Goal: Task Accomplishment & Management: Manage account settings

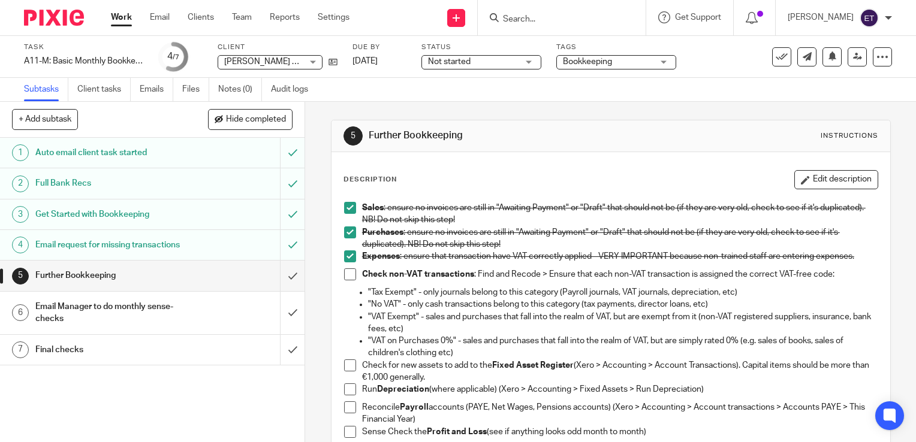
click at [349, 274] on span at bounding box center [350, 274] width 12 height 12
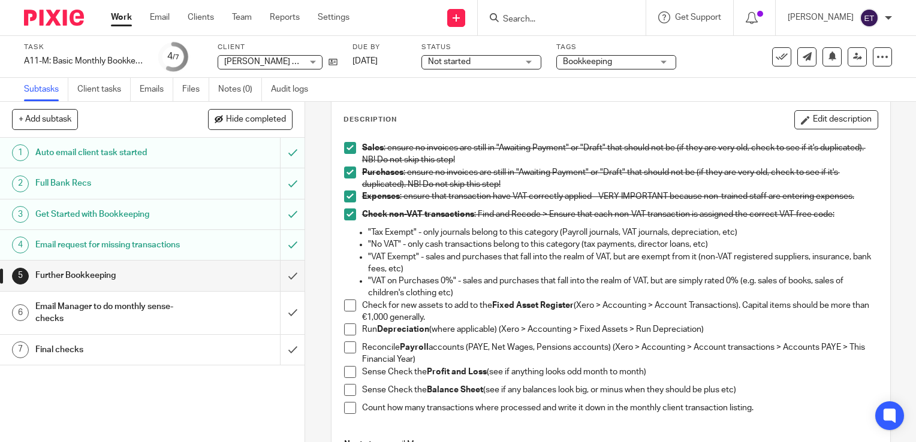
scroll to position [120, 0]
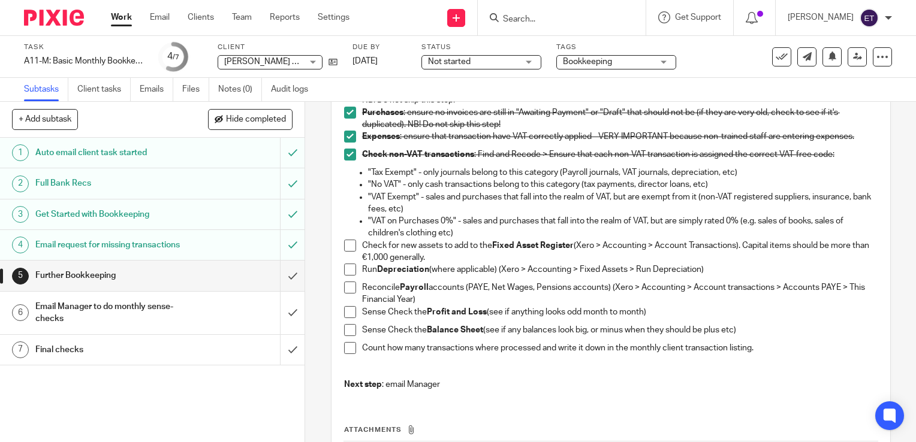
click at [345, 310] on span at bounding box center [350, 312] width 12 height 12
click at [344, 331] on span at bounding box center [350, 330] width 12 height 12
click at [345, 350] on span at bounding box center [350, 348] width 12 height 12
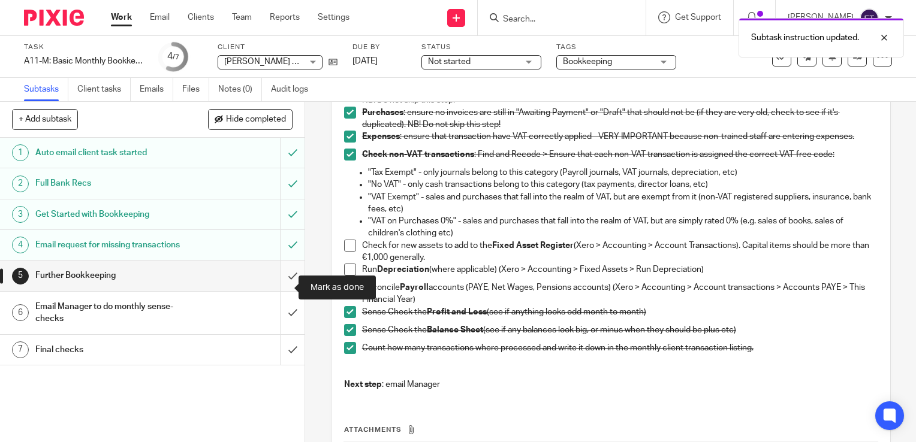
click at [285, 286] on input "submit" at bounding box center [152, 276] width 304 height 30
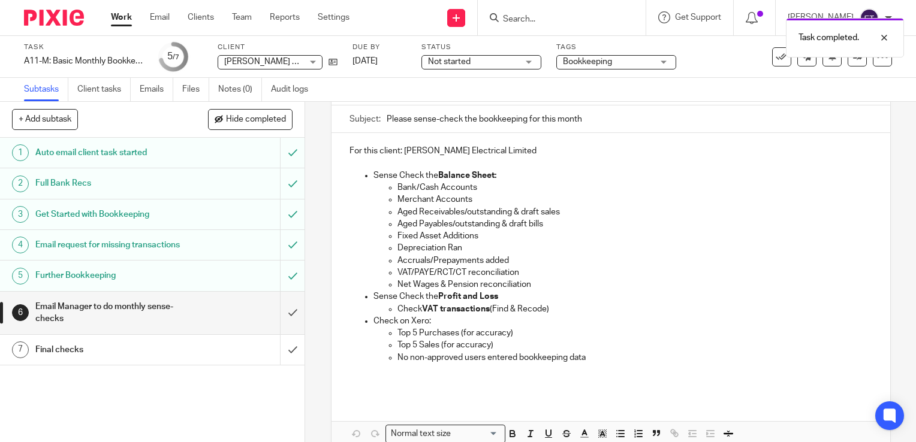
scroll to position [120, 0]
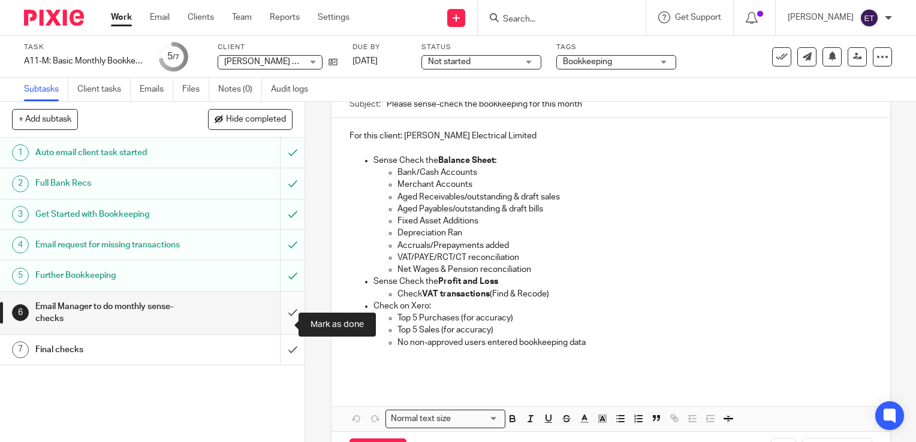
click at [282, 328] on input "submit" at bounding box center [152, 313] width 304 height 43
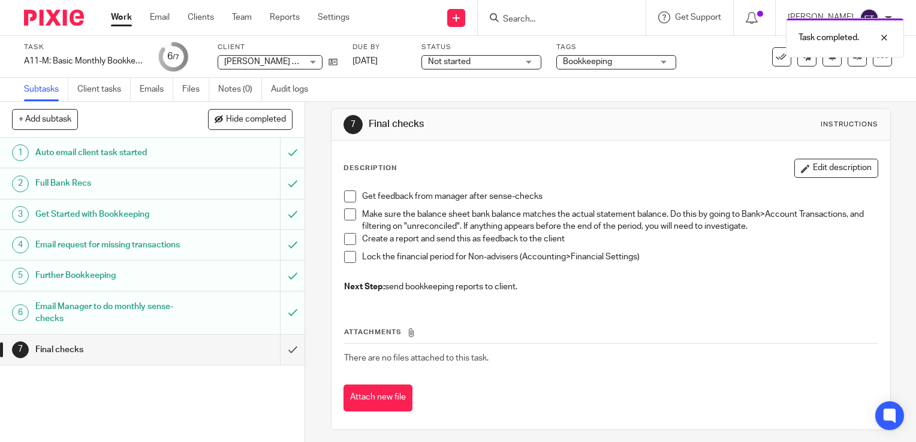
scroll to position [16, 0]
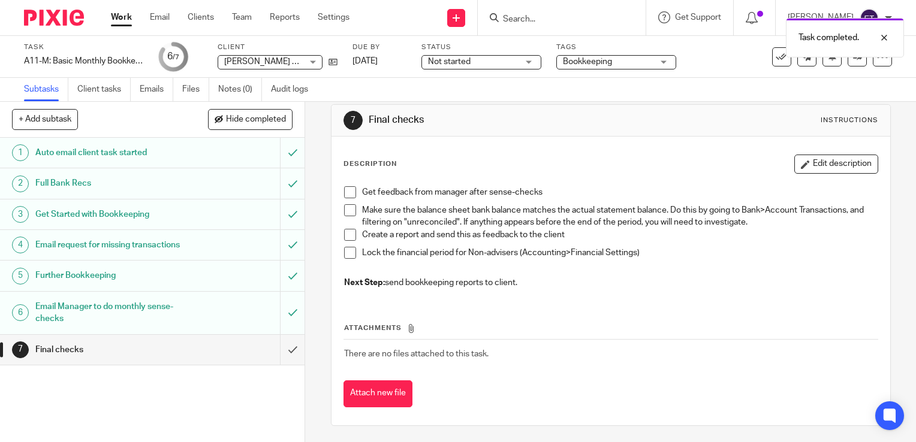
drag, startPoint x: 141, startPoint y: 361, endPoint x: 176, endPoint y: 358, distance: 34.3
click at [141, 359] on h1 "Final checks" at bounding box center [112, 350] width 155 height 18
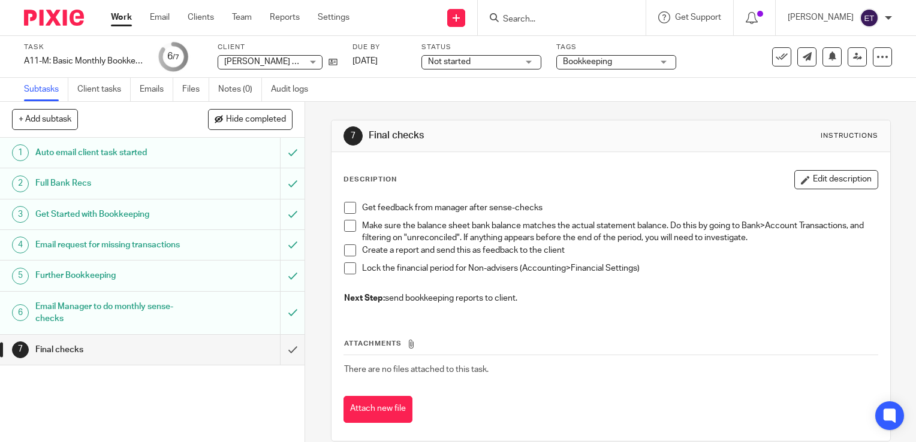
click at [118, 16] on link "Work" at bounding box center [121, 17] width 21 height 12
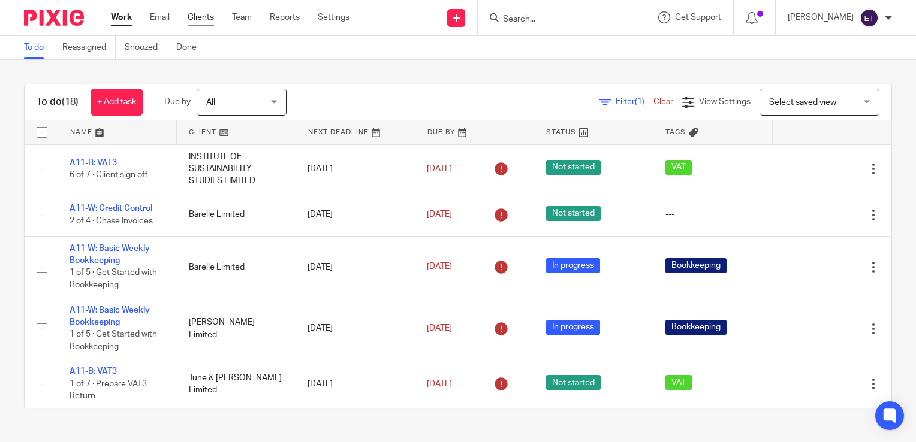
click at [204, 19] on link "Clients" at bounding box center [201, 17] width 26 height 12
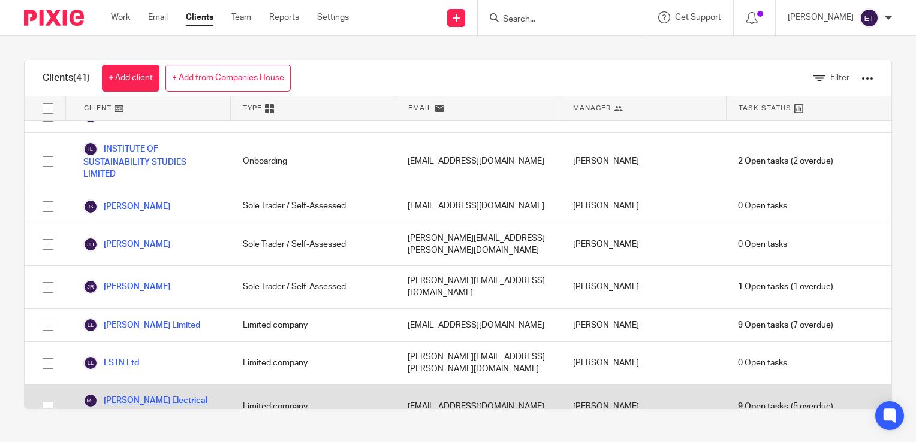
scroll to position [939, 0]
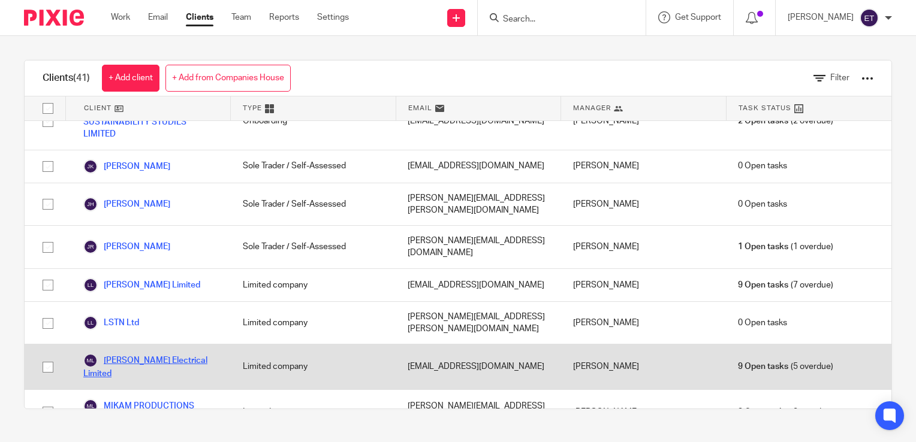
click at [142, 354] on link "[PERSON_NAME] Electrical Limited" at bounding box center [150, 367] width 135 height 26
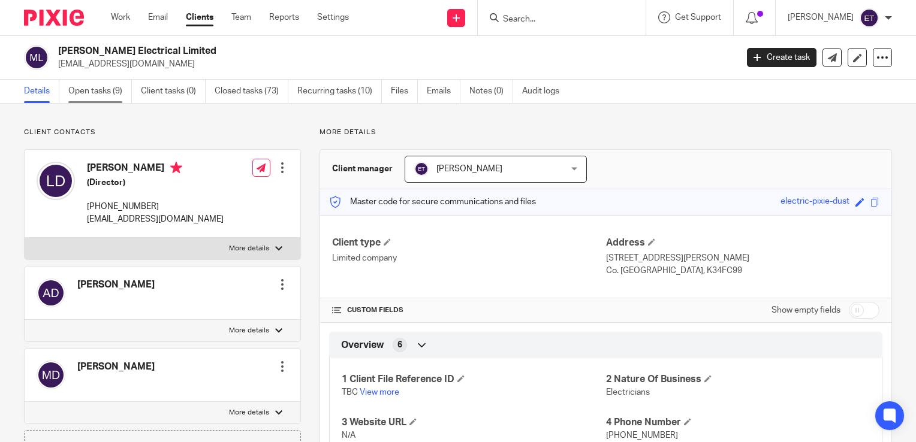
click at [83, 86] on link "Open tasks (9)" at bounding box center [100, 91] width 64 height 23
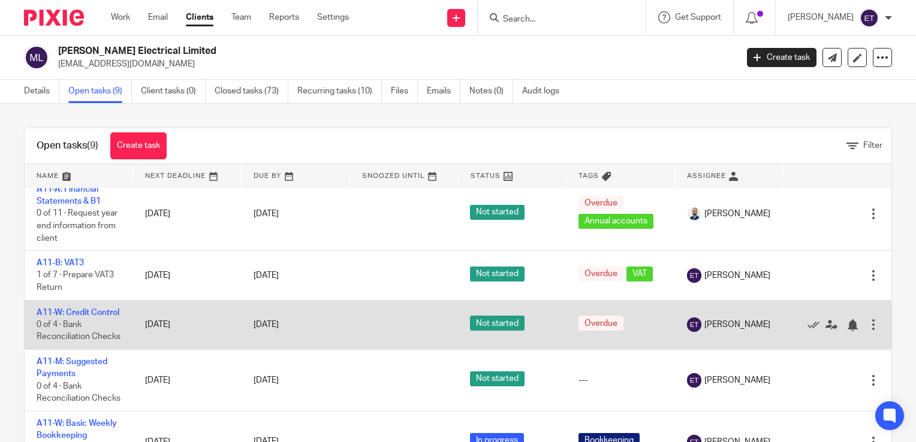
scroll to position [180, 0]
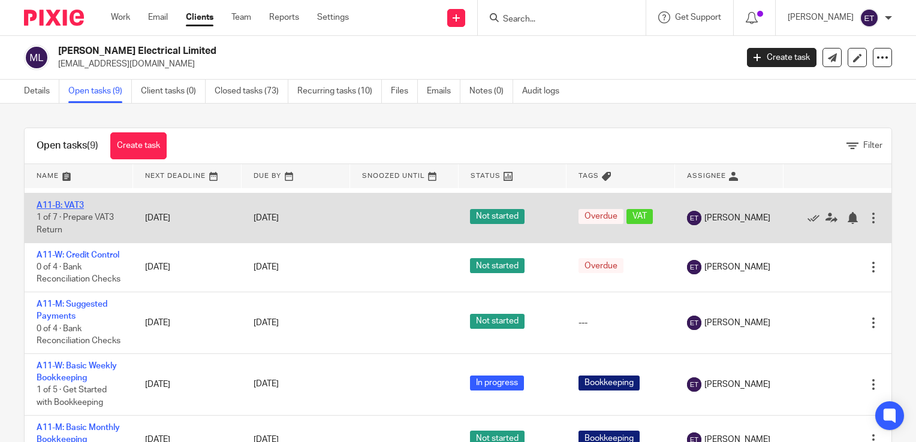
click at [70, 210] on link "A11-B: VAT3" at bounding box center [60, 205] width 47 height 8
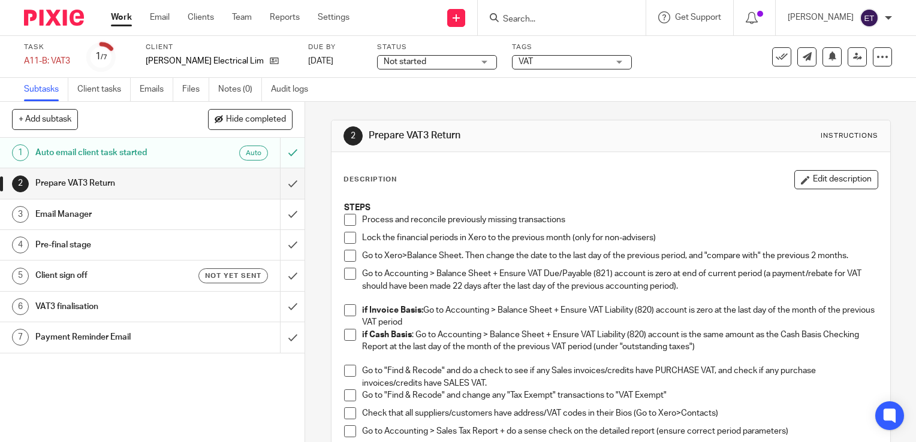
click at [346, 220] on span at bounding box center [350, 220] width 12 height 12
click at [347, 236] on span at bounding box center [350, 238] width 12 height 12
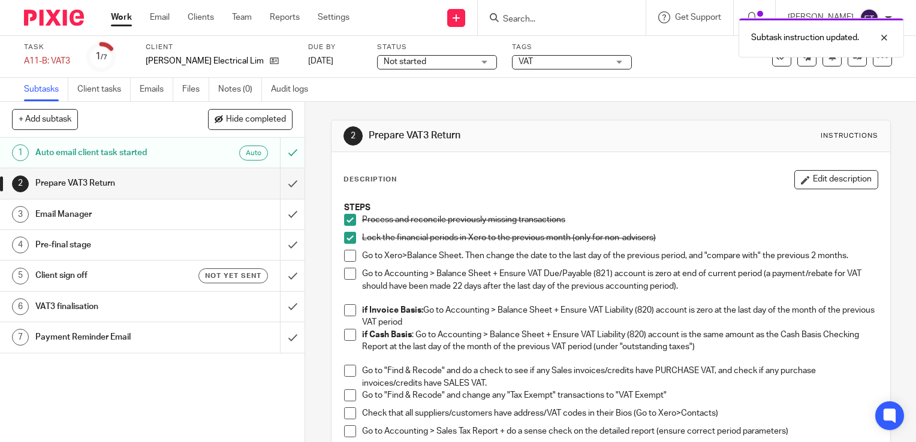
click at [346, 258] on span at bounding box center [350, 256] width 12 height 12
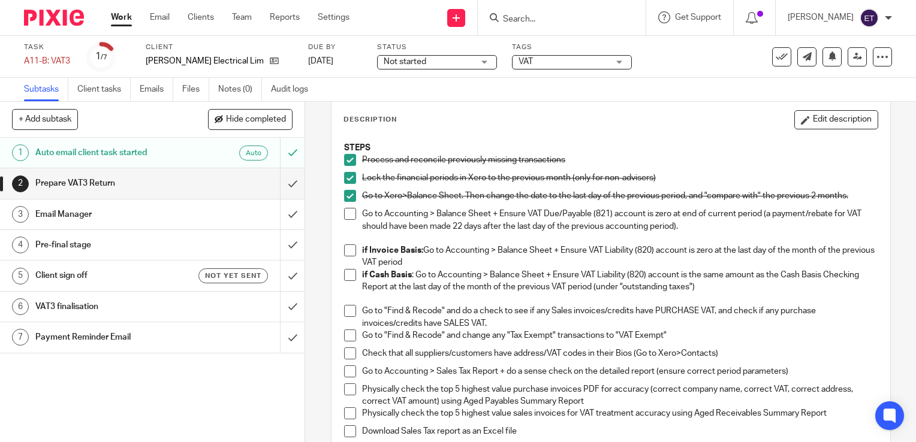
scroll to position [120, 0]
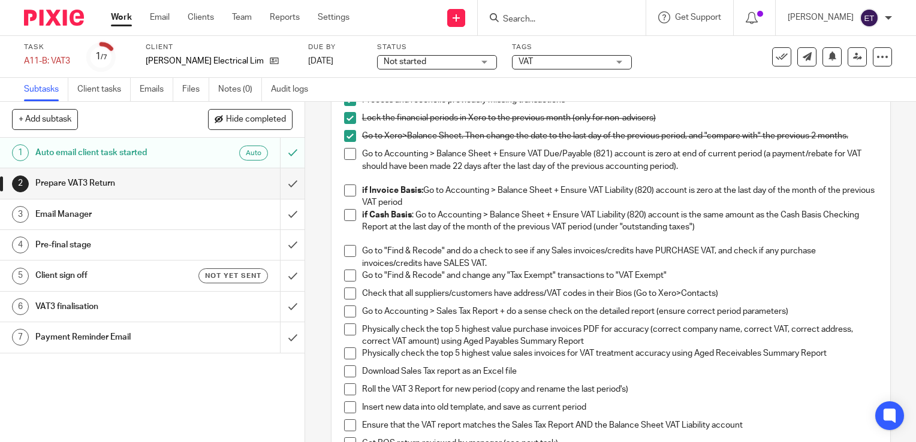
click at [349, 253] on span at bounding box center [350, 251] width 12 height 12
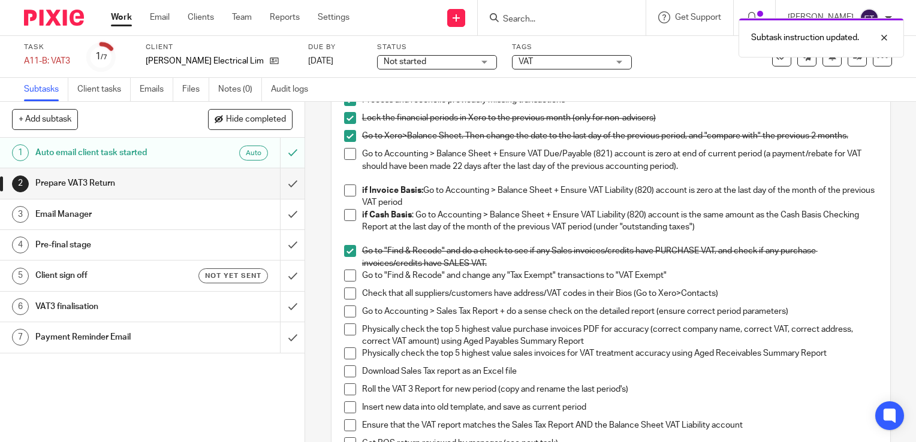
click at [347, 271] on span at bounding box center [350, 276] width 12 height 12
click at [348, 279] on span at bounding box center [350, 276] width 12 height 12
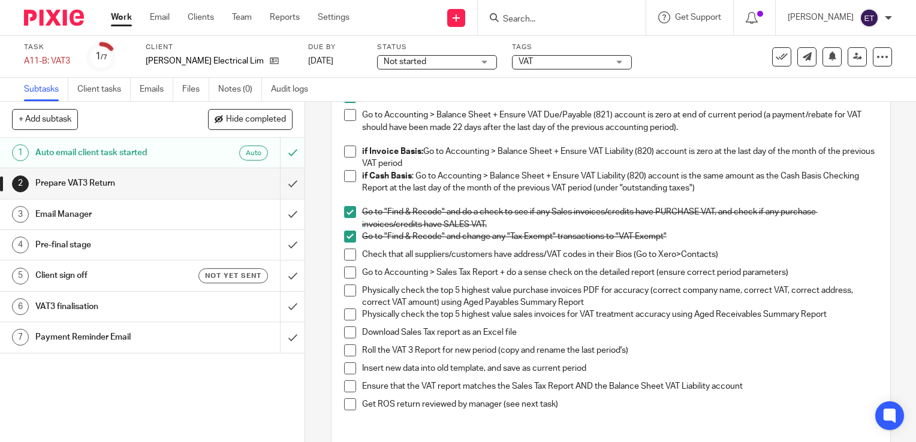
scroll to position [180, 0]
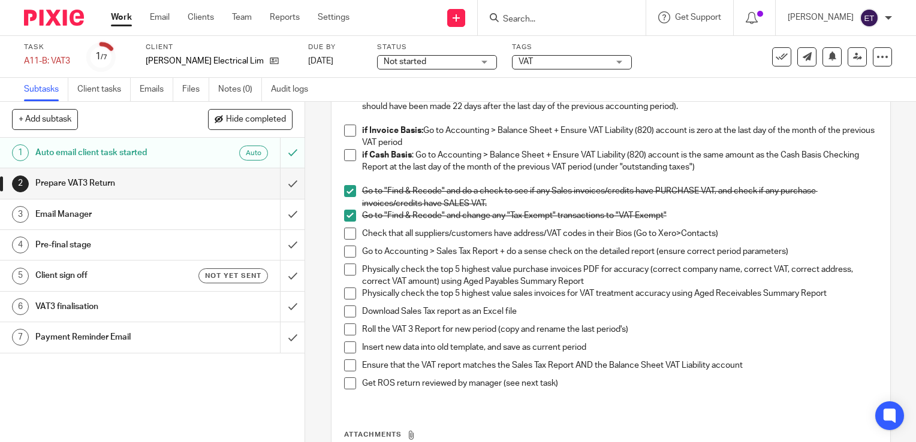
click at [346, 247] on span at bounding box center [350, 252] width 12 height 12
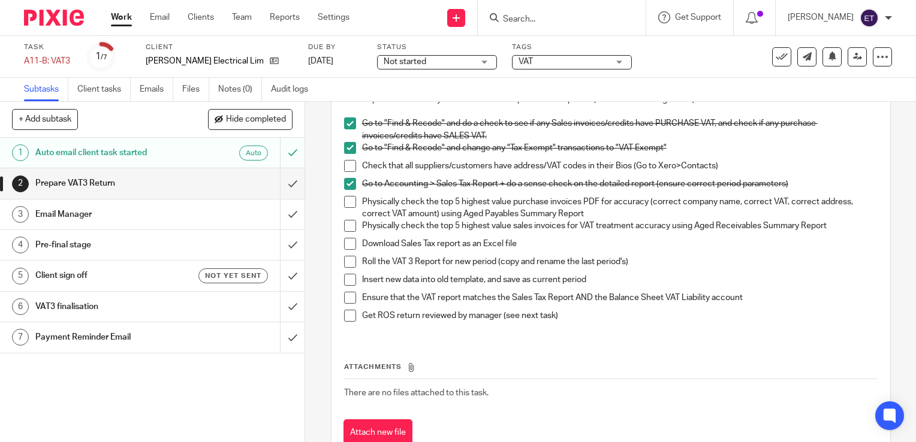
scroll to position [227, 0]
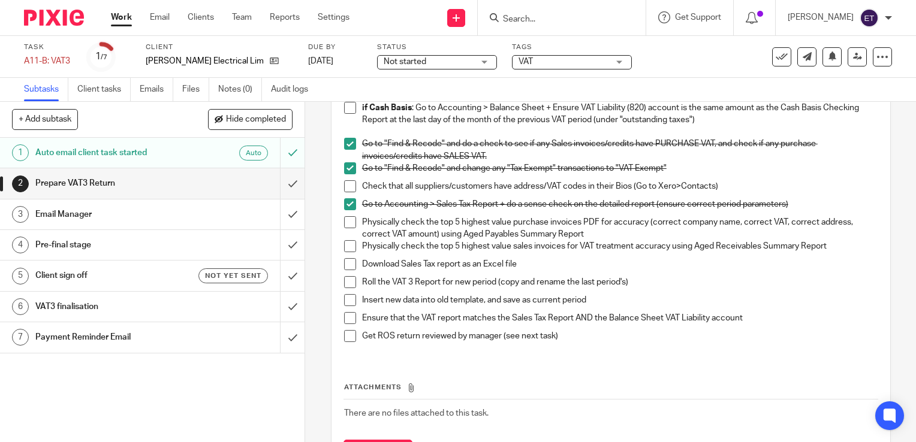
click at [346, 225] on span at bounding box center [350, 222] width 12 height 12
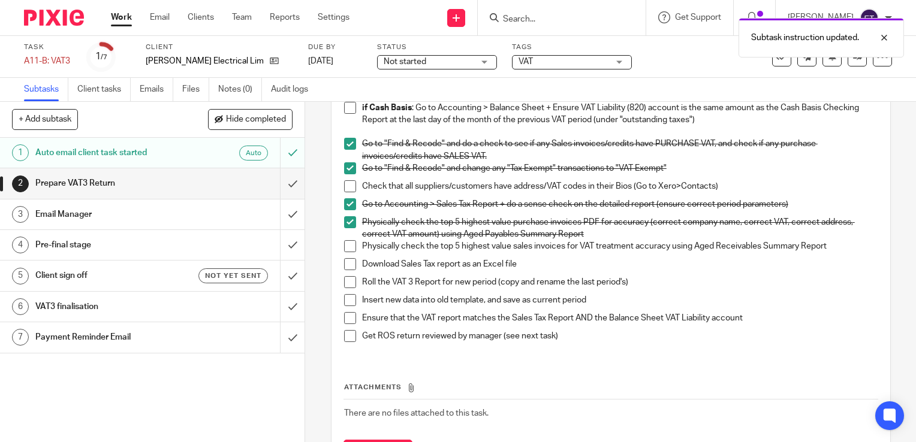
click at [345, 243] on span at bounding box center [350, 246] width 12 height 12
click at [348, 261] on span at bounding box center [350, 264] width 12 height 12
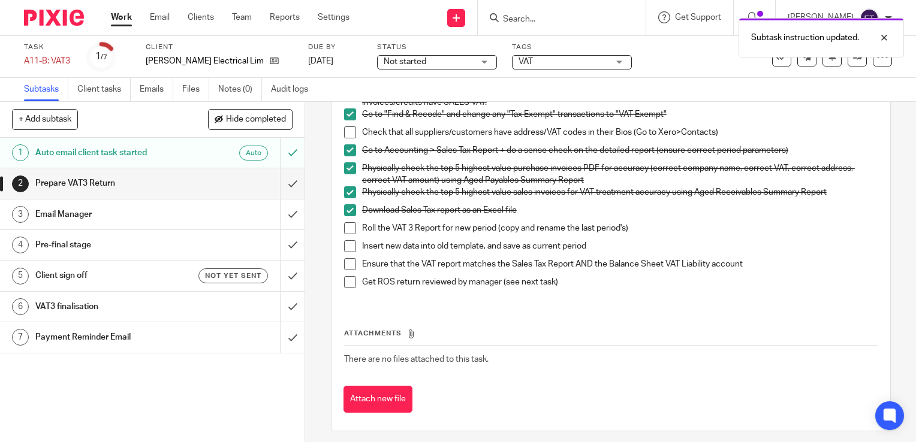
scroll to position [287, 0]
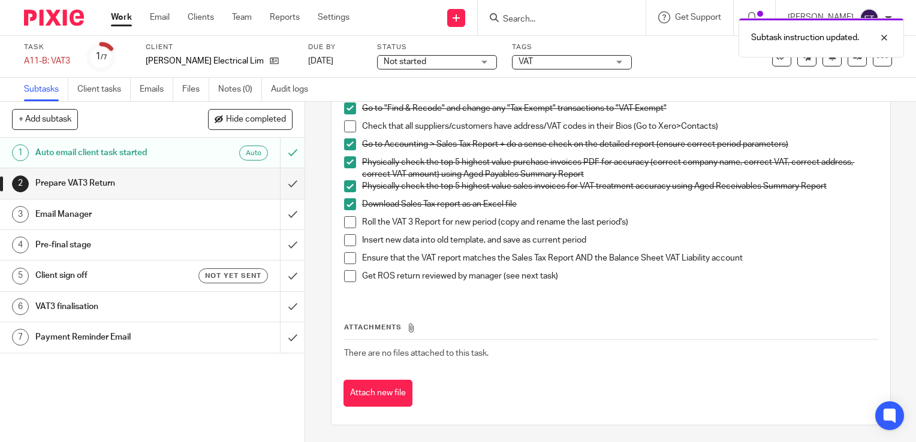
click at [346, 243] on span at bounding box center [350, 240] width 12 height 12
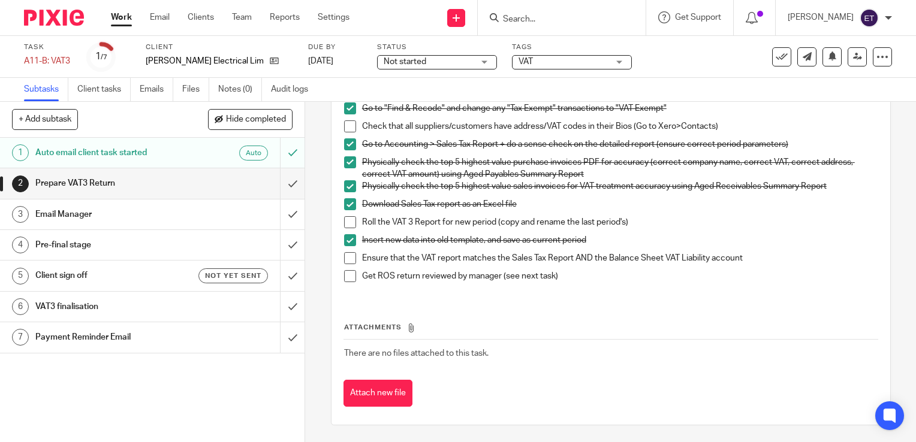
click at [165, 210] on h1 "Email Manager" at bounding box center [112, 215] width 155 height 18
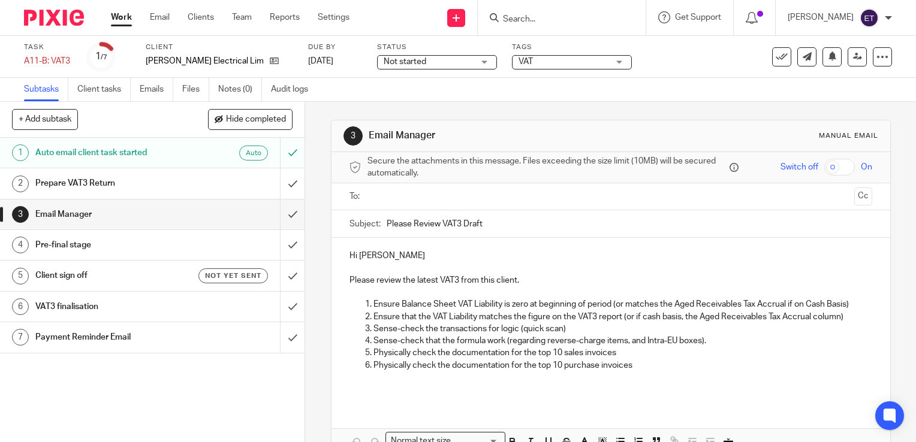
click at [391, 187] on ul at bounding box center [611, 197] width 485 height 20
type input "coli"
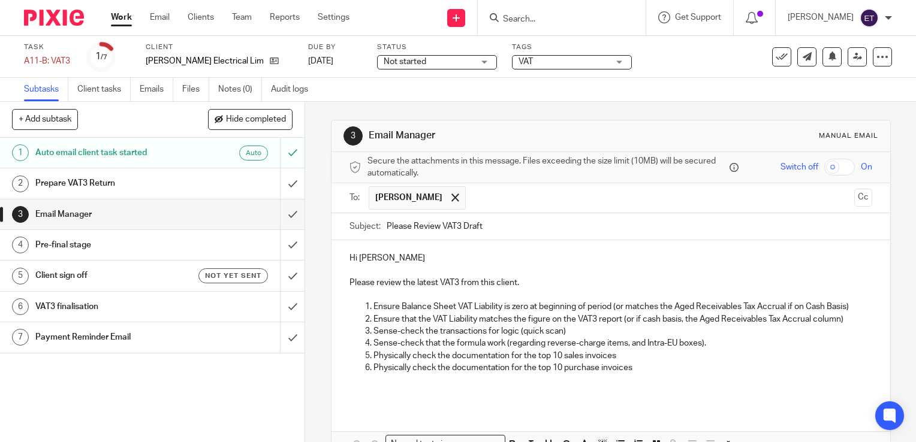
drag, startPoint x: 382, startPoint y: 223, endPoint x: 392, endPoint y: 232, distance: 13.6
click at [386, 224] on input "Please Review VAT3 Draft" at bounding box center [628, 226] width 485 height 27
type input "MDE001 Please Review VAT3 Draft"
click at [412, 260] on p "Hi Ernie Truter" at bounding box center [610, 258] width 523 height 12
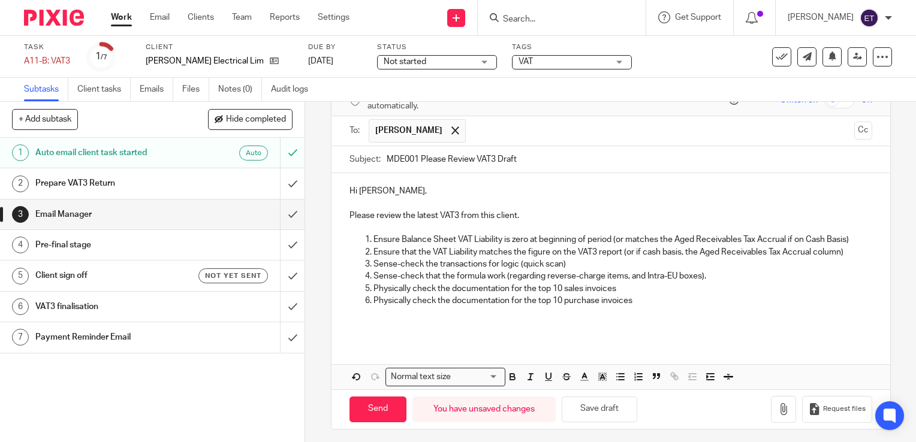
scroll to position [70, 0]
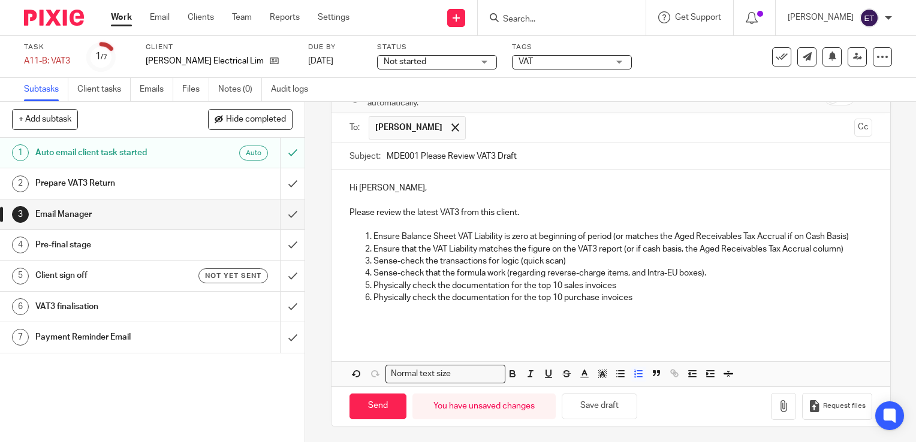
drag, startPoint x: 674, startPoint y: 300, endPoint x: 700, endPoint y: 315, distance: 30.8
click at [675, 301] on p "Physically check the documentation for the top 10 purchase invoices" at bounding box center [622, 298] width 499 height 12
click at [560, 282] on p "Physically check the documentation for the top 10 sales invoices" at bounding box center [622, 286] width 499 height 12
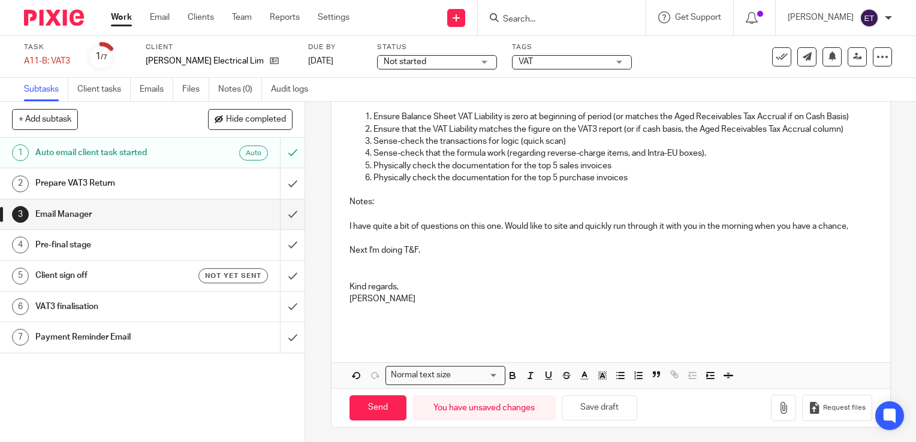
scroll to position [192, 0]
click at [372, 409] on input "Send" at bounding box center [377, 407] width 57 height 26
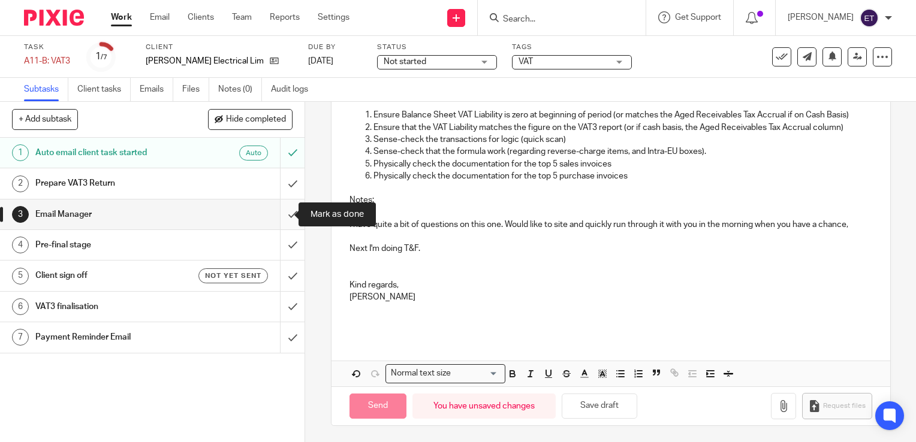
type input "Sent"
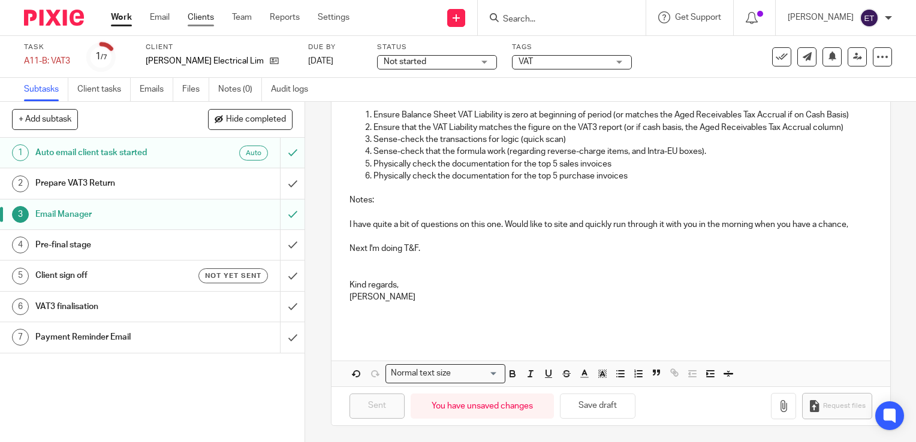
click at [203, 14] on link "Clients" at bounding box center [201, 17] width 26 height 12
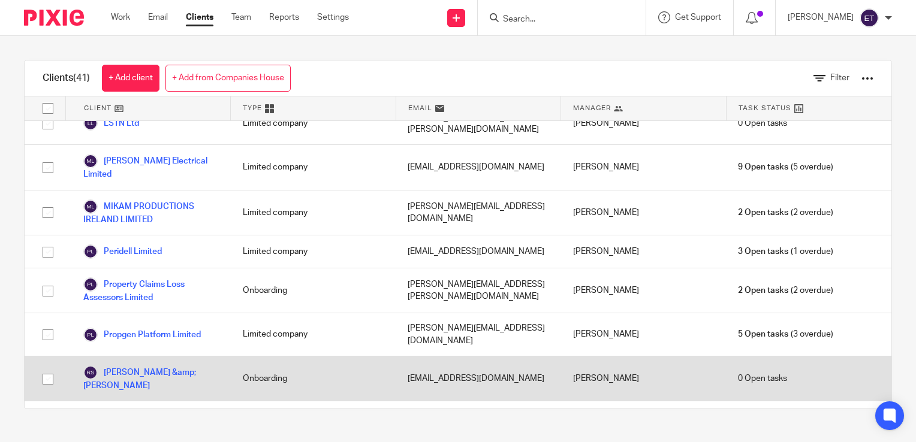
scroll to position [1239, 0]
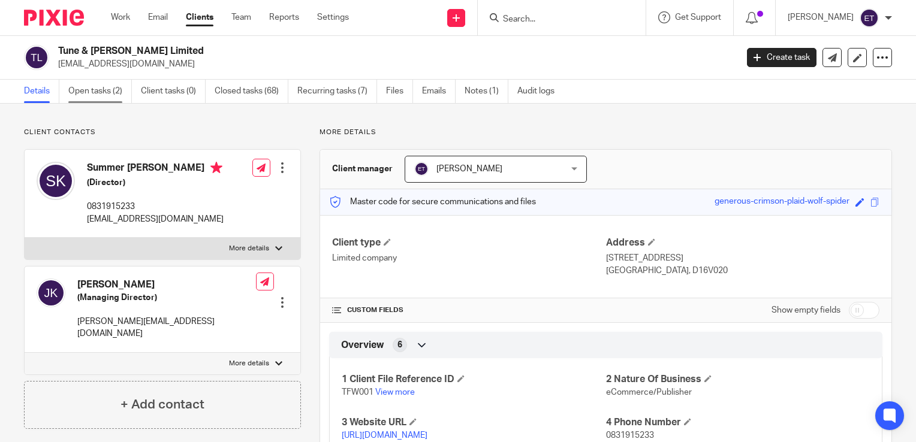
click at [84, 90] on link "Open tasks (2)" at bounding box center [100, 91] width 64 height 23
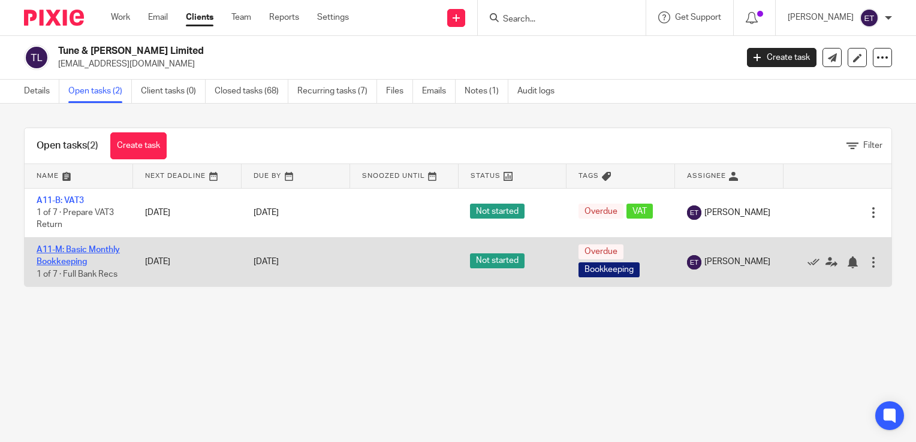
click at [62, 265] on link "A11-M: Basic Monthly Bookkeeping" at bounding box center [78, 256] width 83 height 20
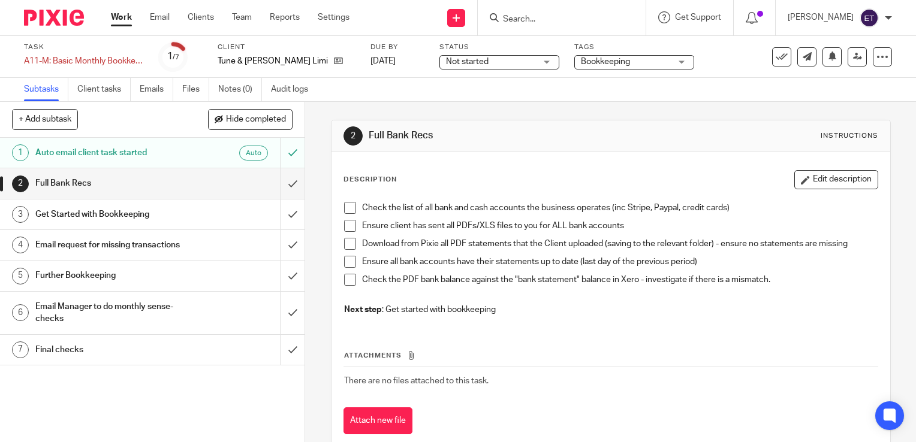
drag, startPoint x: 71, startPoint y: 216, endPoint x: 91, endPoint y: 216, distance: 19.8
click at [72, 215] on h1 "Get Started with Bookkeeping" at bounding box center [112, 215] width 155 height 18
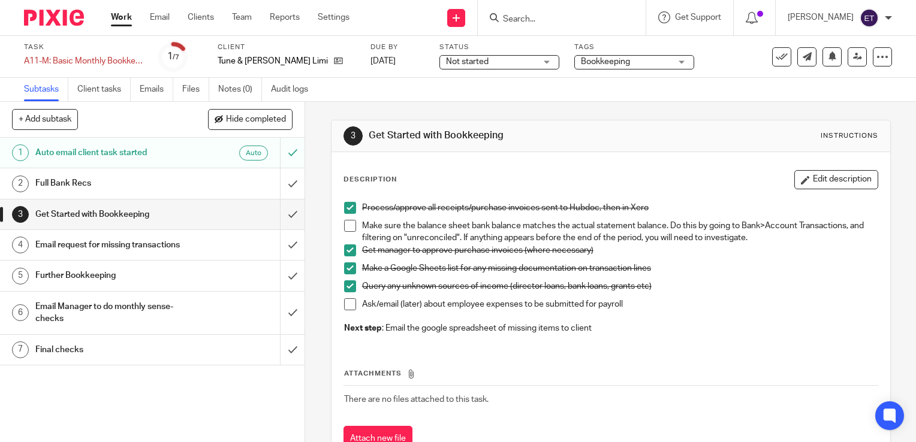
click at [110, 285] on h1 "Further Bookkeeping" at bounding box center [112, 276] width 155 height 18
